Goal: Information Seeking & Learning: Check status

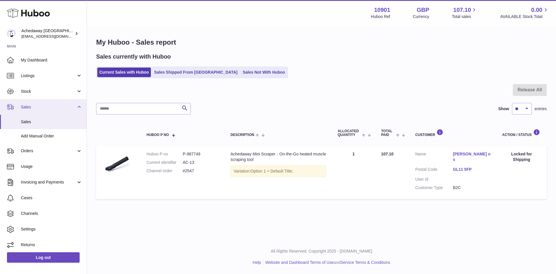
click at [45, 114] on link "Sales" at bounding box center [43, 107] width 87 height 16
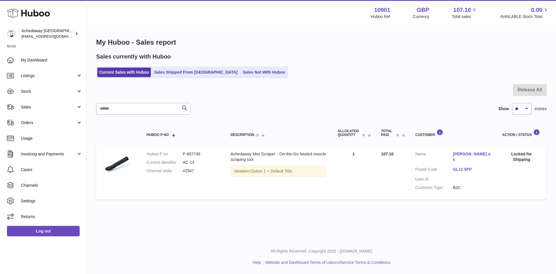
click at [50, 117] on link "Orders" at bounding box center [43, 123] width 87 height 16
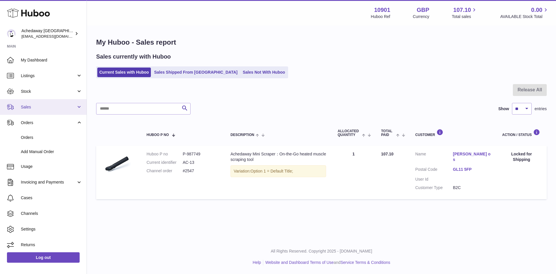
click at [50, 108] on span "Sales" at bounding box center [48, 107] width 55 height 6
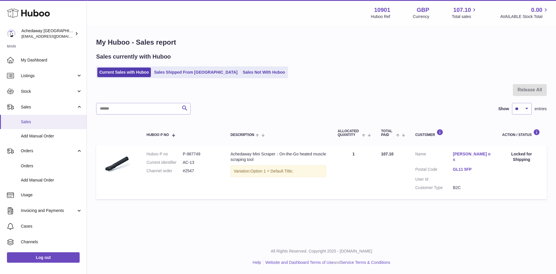
click at [50, 120] on span "Sales" at bounding box center [51, 122] width 61 height 6
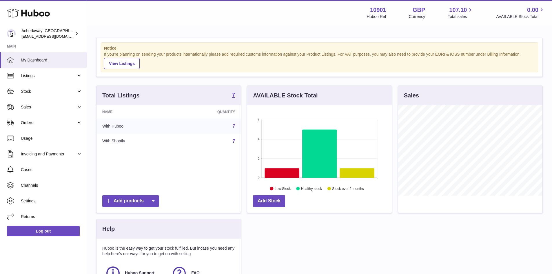
scroll to position [90, 144]
click at [61, 56] on link "My Dashboard" at bounding box center [43, 60] width 87 height 16
click at [23, 58] on span "My Dashboard" at bounding box center [51, 60] width 61 height 6
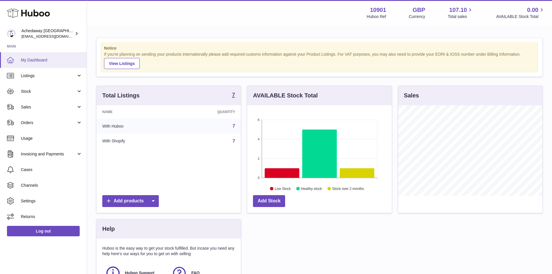
click at [46, 60] on span "My Dashboard" at bounding box center [51, 60] width 61 height 6
click at [43, 58] on span "My Dashboard" at bounding box center [51, 60] width 61 height 6
click at [31, 62] on span "My Dashboard" at bounding box center [51, 60] width 61 height 6
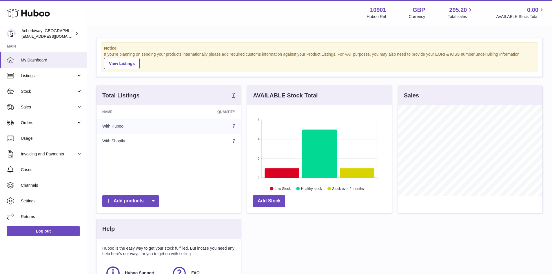
scroll to position [90, 144]
click at [35, 103] on link "Sales" at bounding box center [43, 107] width 87 height 16
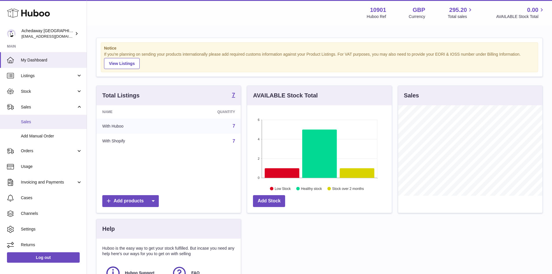
click at [45, 121] on span "Sales" at bounding box center [51, 122] width 61 height 6
